Goal: Task Accomplishment & Management: Use online tool/utility

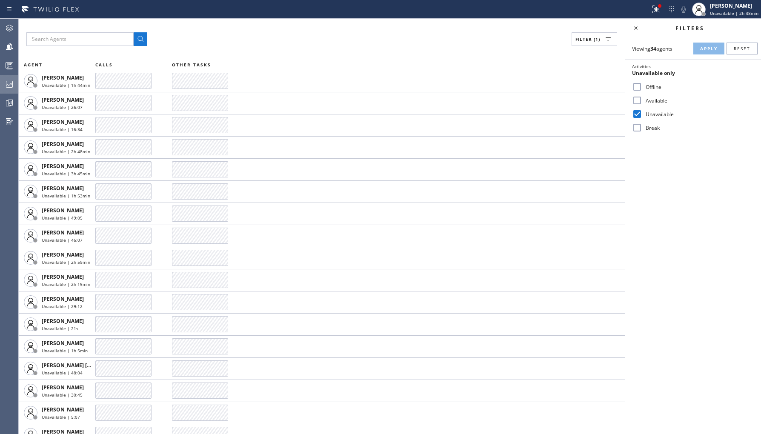
click at [10, 83] on icon at bounding box center [9, 84] width 10 height 10
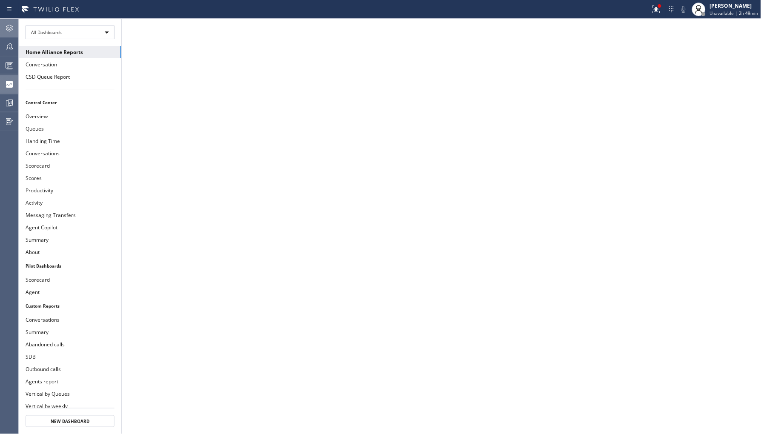
click at [10, 35] on div at bounding box center [9, 28] width 19 height 17
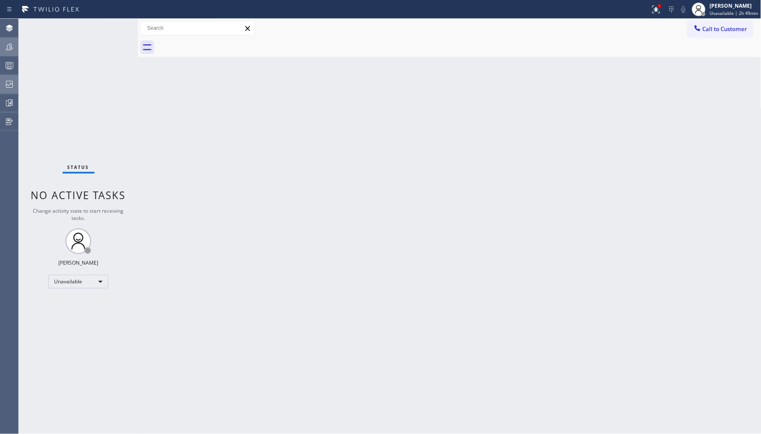
click at [3, 50] on div at bounding box center [9, 47] width 19 height 10
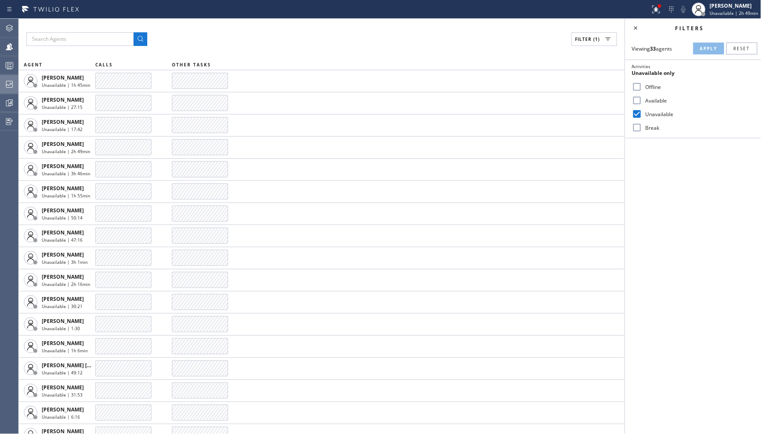
click at [16, 78] on div at bounding box center [9, 84] width 19 height 17
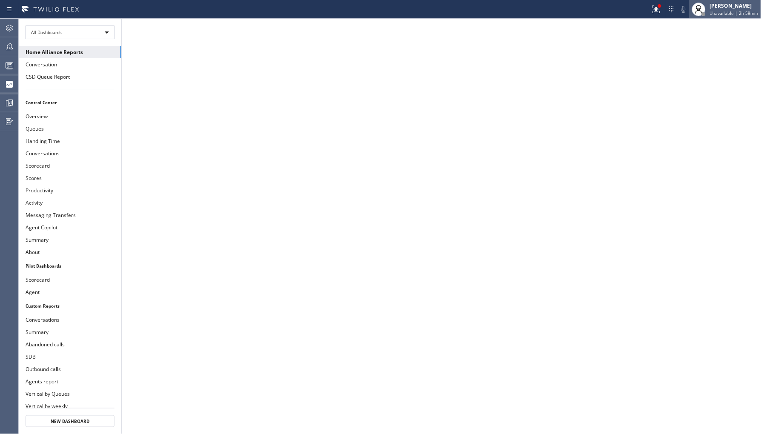
click at [720, 11] on span "Unavailable | 2h 59min" at bounding box center [734, 13] width 49 height 6
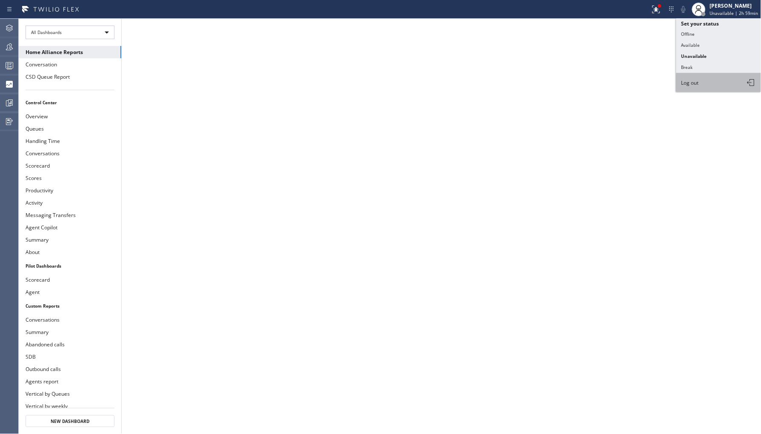
click at [705, 84] on button "Log out" at bounding box center [718, 82] width 85 height 19
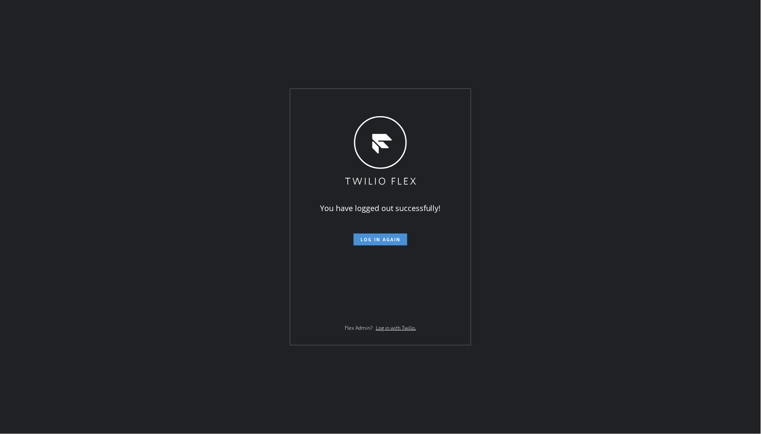
click at [372, 244] on button "Log in again" at bounding box center [381, 240] width 54 height 12
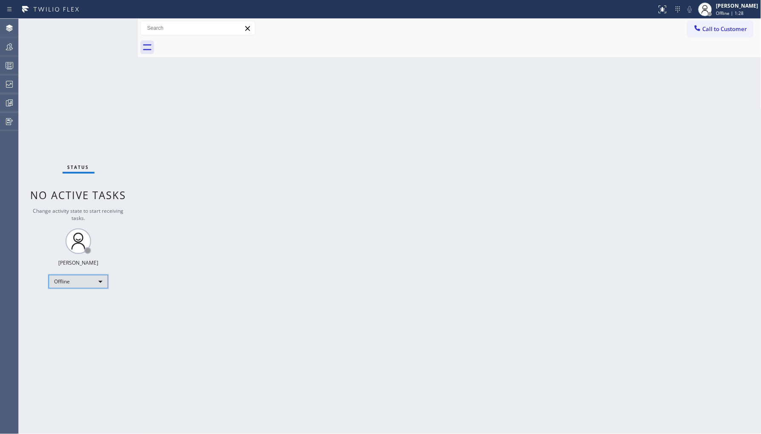
click at [90, 280] on div "Offline" at bounding box center [79, 282] width 60 height 14
click at [76, 316] on li "Unavailable" at bounding box center [78, 314] width 58 height 10
click at [10, 84] on icon at bounding box center [9, 84] width 10 height 10
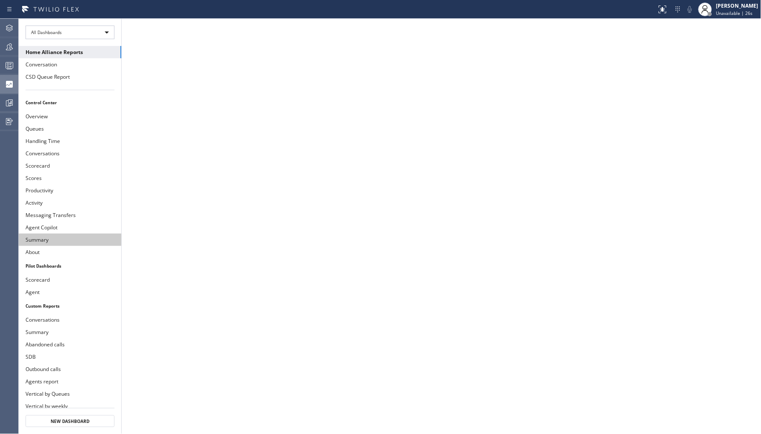
click at [54, 235] on button "Summary" at bounding box center [70, 240] width 103 height 12
click at [13, 45] on icon at bounding box center [9, 47] width 10 height 10
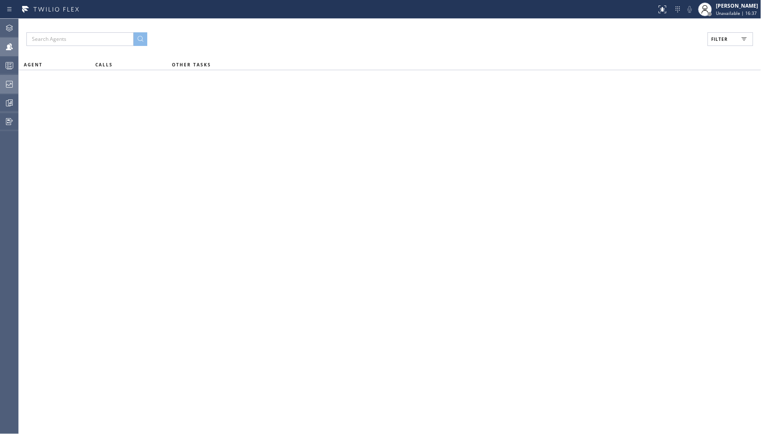
click at [724, 37] on span "Filter" at bounding box center [720, 39] width 17 height 6
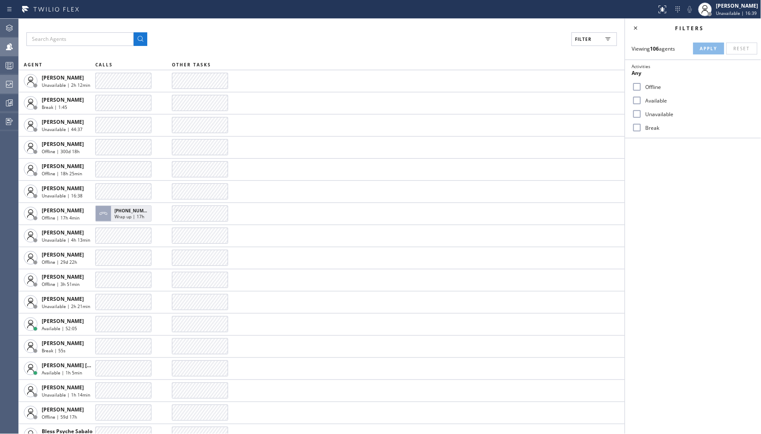
click at [650, 128] on label "Break" at bounding box center [698, 127] width 112 height 7
click at [642, 128] on input "Break" at bounding box center [637, 128] width 10 height 10
checkbox input "true"
click at [708, 41] on div "Viewing 106 agents Apply Reset Activities Break only Offline Available Unavaila…" at bounding box center [693, 87] width 136 height 101
click at [704, 47] on span "Apply" at bounding box center [708, 49] width 17 height 6
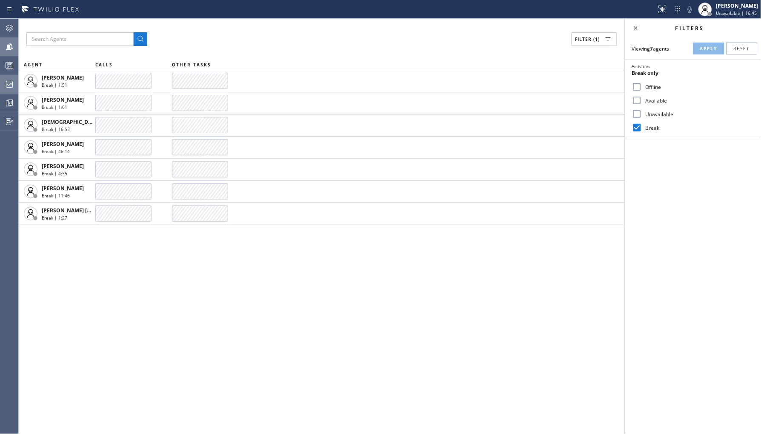
click at [661, 114] on label "Unavailable" at bounding box center [698, 114] width 112 height 7
click at [642, 114] on input "Unavailable" at bounding box center [637, 114] width 10 height 10
checkbox input "true"
click at [657, 129] on label "Break" at bounding box center [698, 127] width 112 height 7
click at [642, 129] on input "Break" at bounding box center [637, 128] width 10 height 10
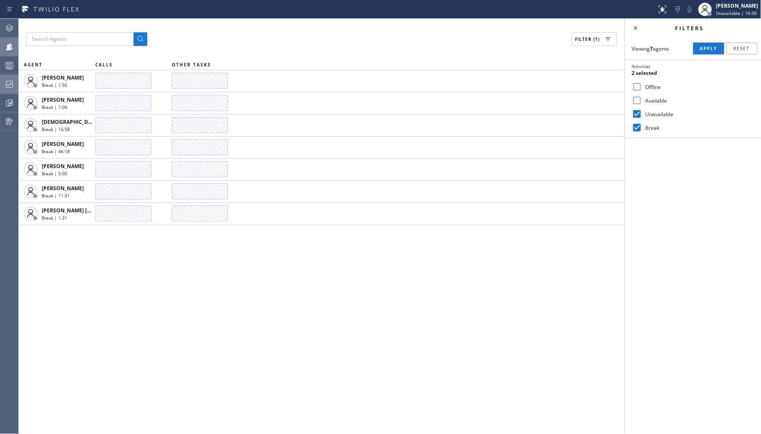
checkbox input "false"
click at [703, 52] on button "Apply" at bounding box center [708, 49] width 31 height 12
